Goal: Find specific page/section: Find specific page/section

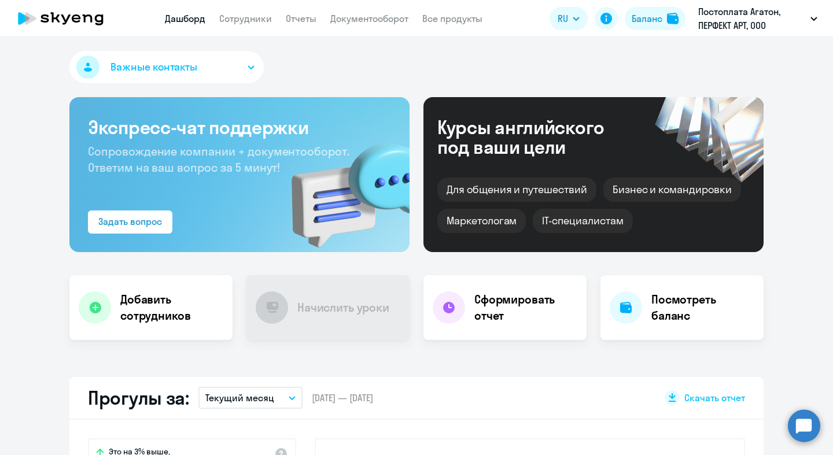
select select "30"
click at [311, 310] on h4 "Начислить уроки" at bounding box center [343, 308] width 92 height 16
click at [63, 18] on icon at bounding box center [65, 19] width 9 height 10
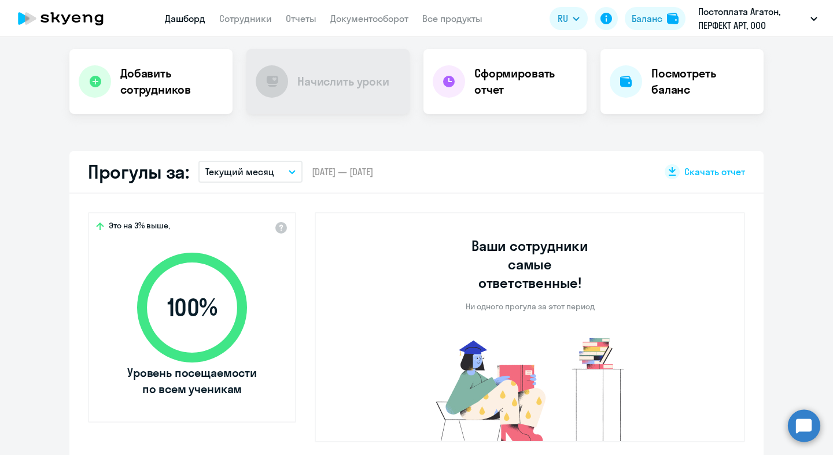
select select "30"
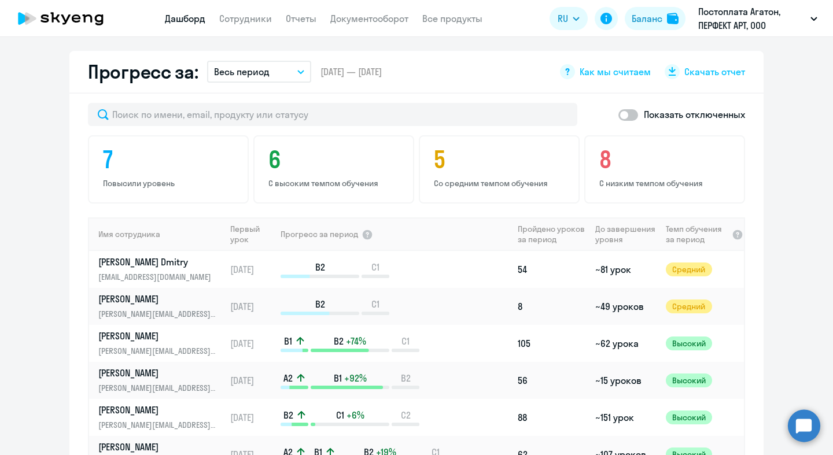
scroll to position [561, 0]
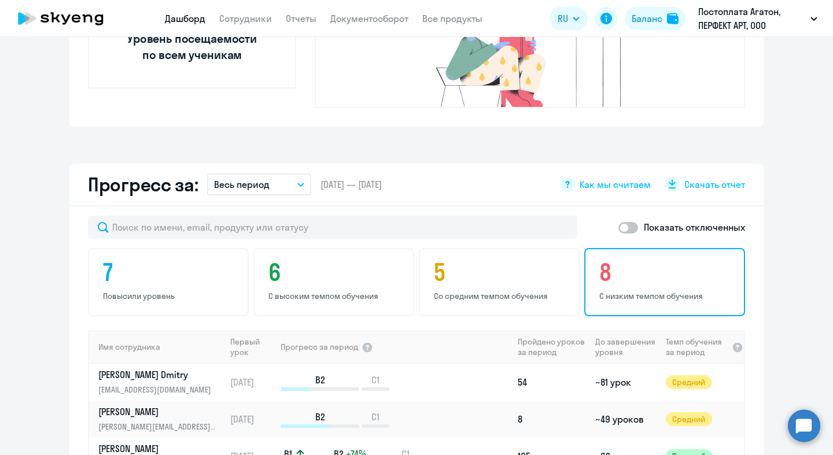
click at [600, 291] on p "С низким темпом обучения" at bounding box center [667, 296] width 134 height 10
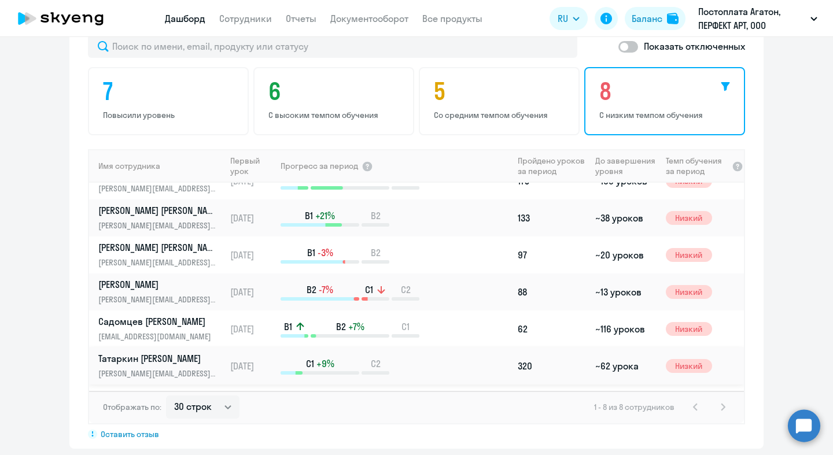
scroll to position [0, 0]
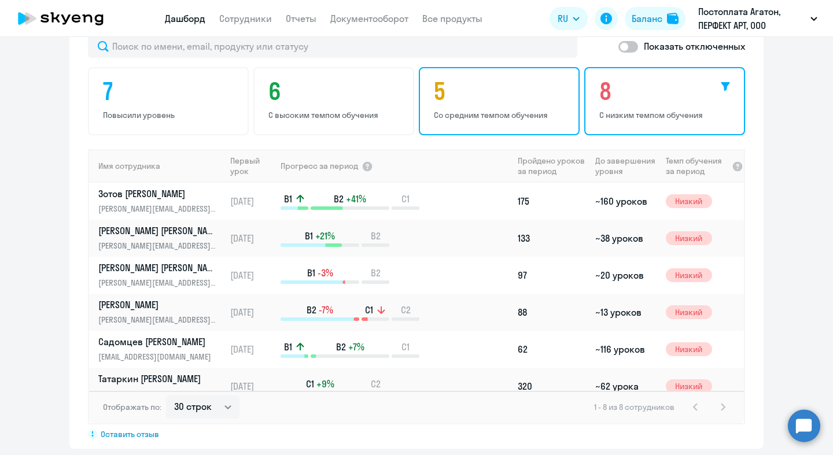
click at [456, 90] on div "5 Со средним темпом обучения" at bounding box center [499, 101] width 161 height 68
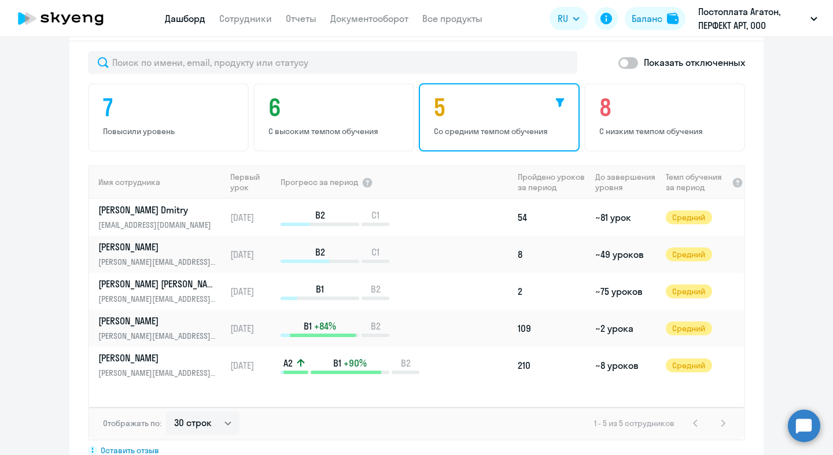
scroll to position [672, 0]
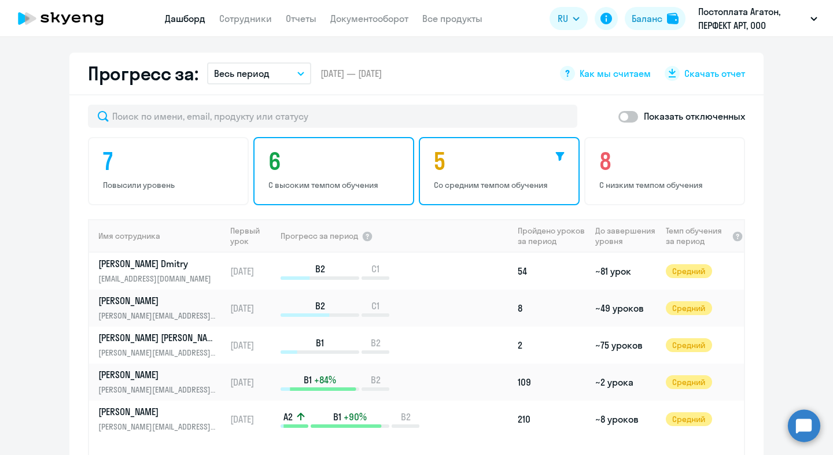
click at [347, 154] on h4 "6" at bounding box center [336, 162] width 134 height 28
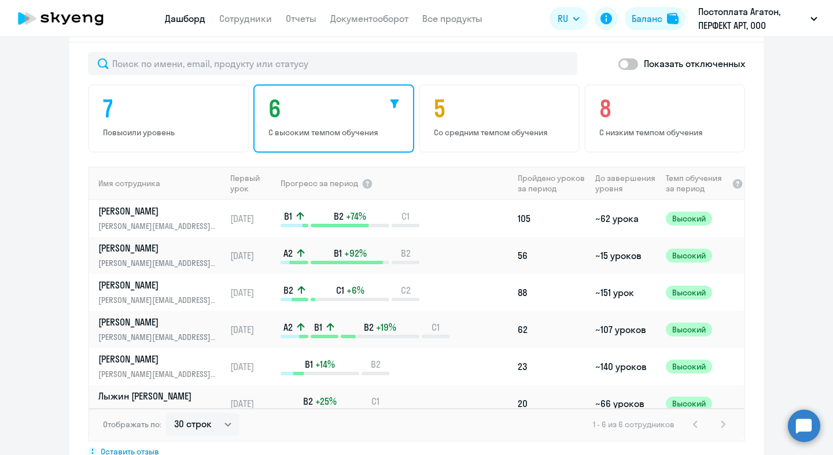
scroll to position [571, 0]
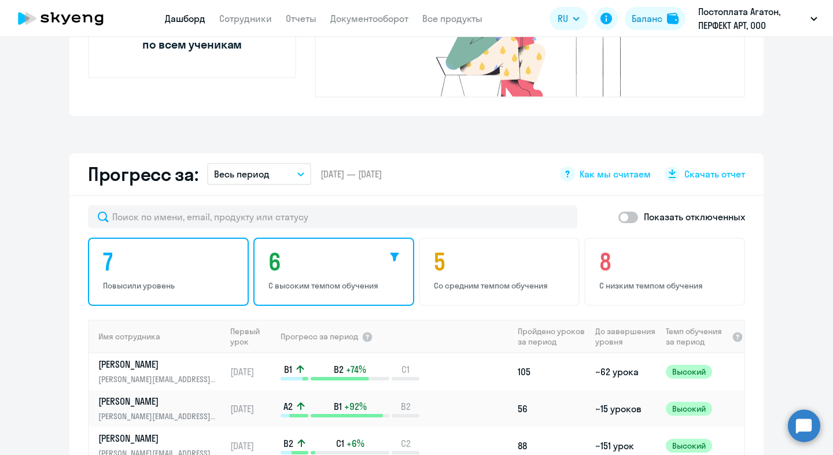
click at [125, 248] on h4 "7" at bounding box center [170, 262] width 134 height 28
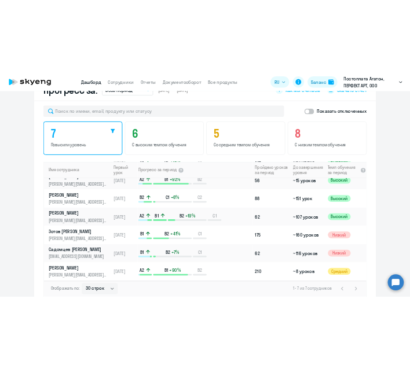
scroll to position [726, 0]
